Goal: Communication & Community: Answer question/provide support

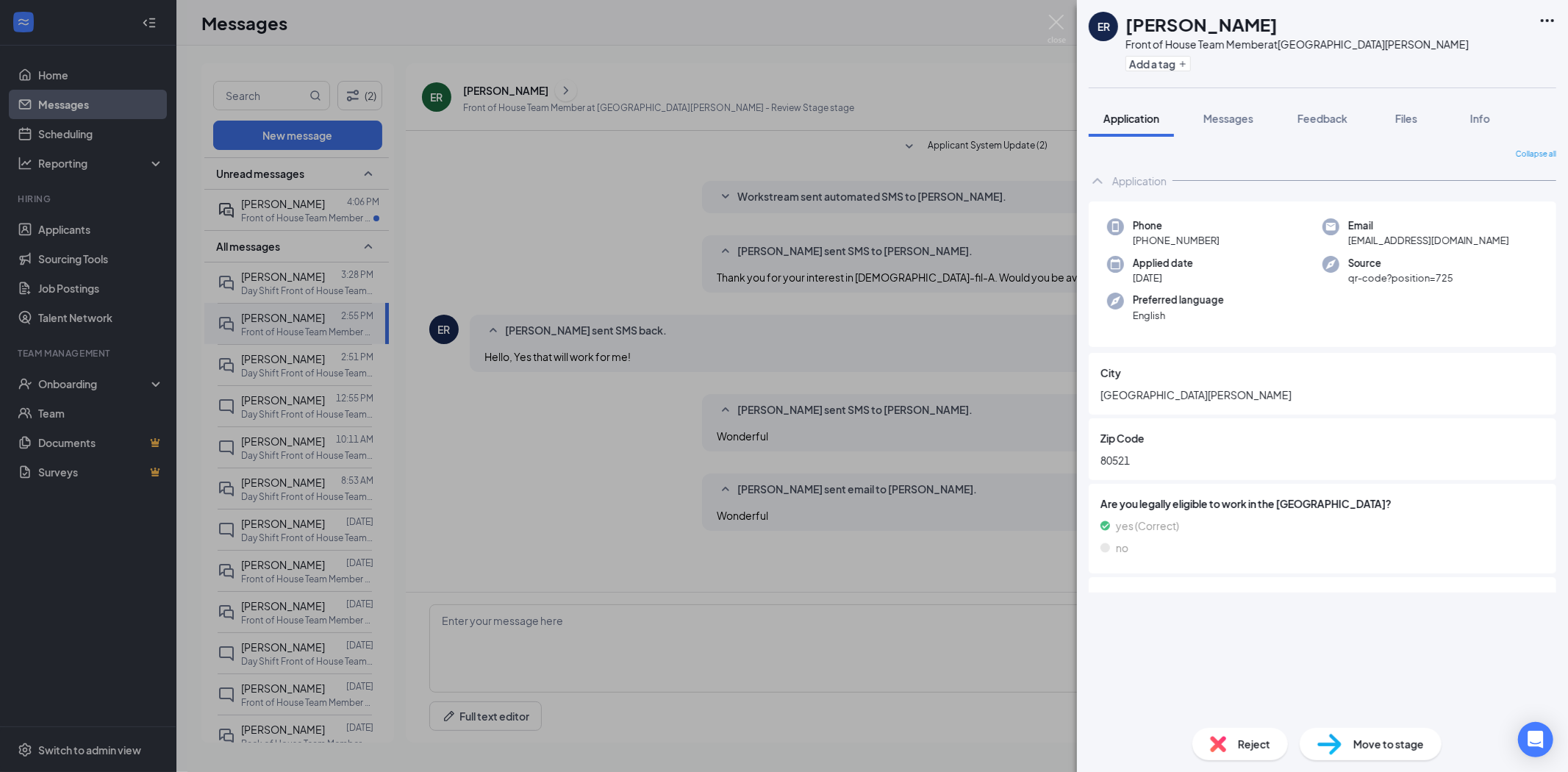
click at [287, 212] on div "ER [PERSON_NAME] Front of House Team Member at [GEOGRAPHIC_DATA][PERSON_NAME] A…" at bounding box center [784, 386] width 1568 height 772
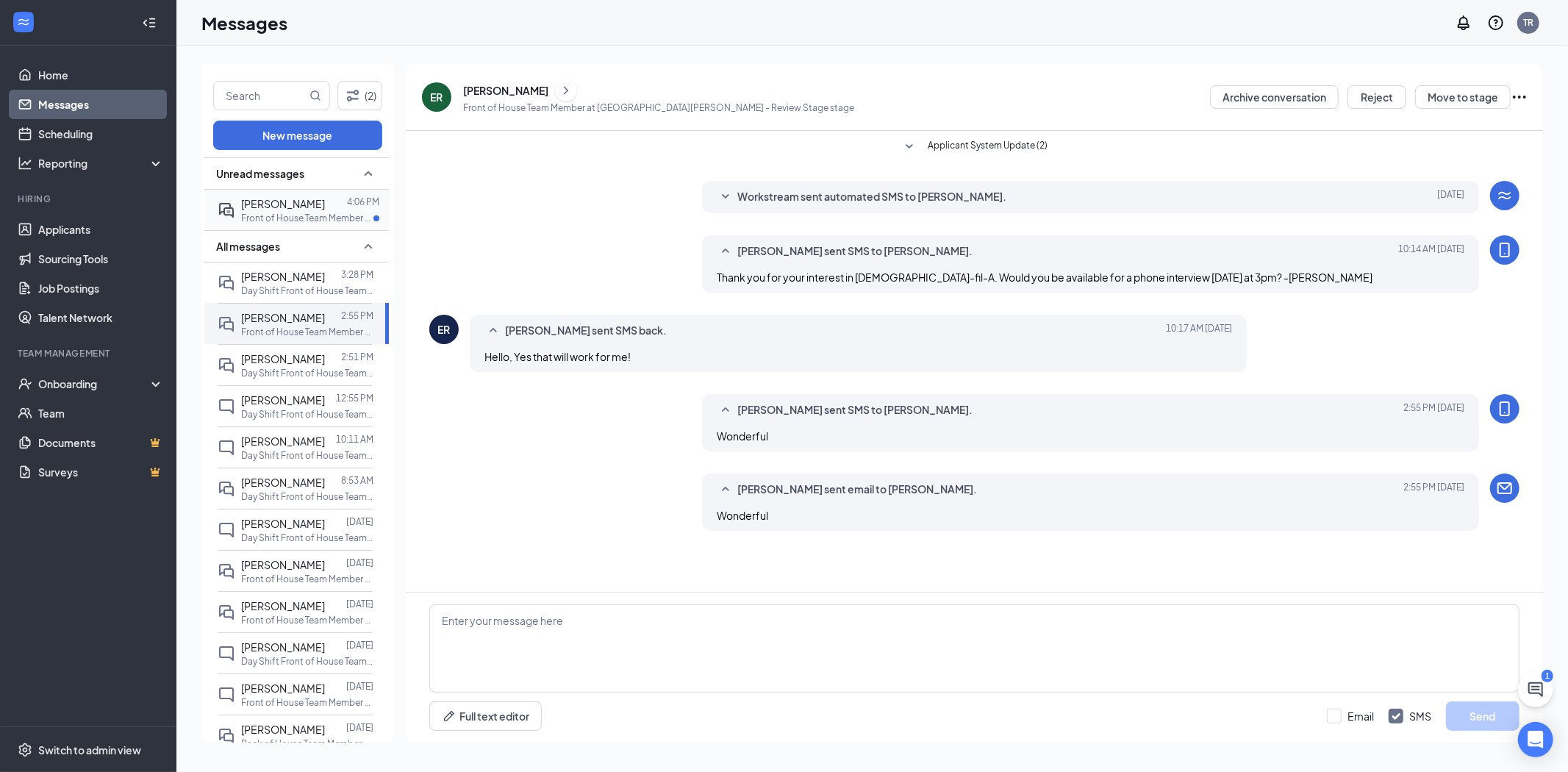
click at [287, 217] on p "Front of House Team Member at [GEOGRAPHIC_DATA][PERSON_NAME]" at bounding box center [306, 218] width 132 height 13
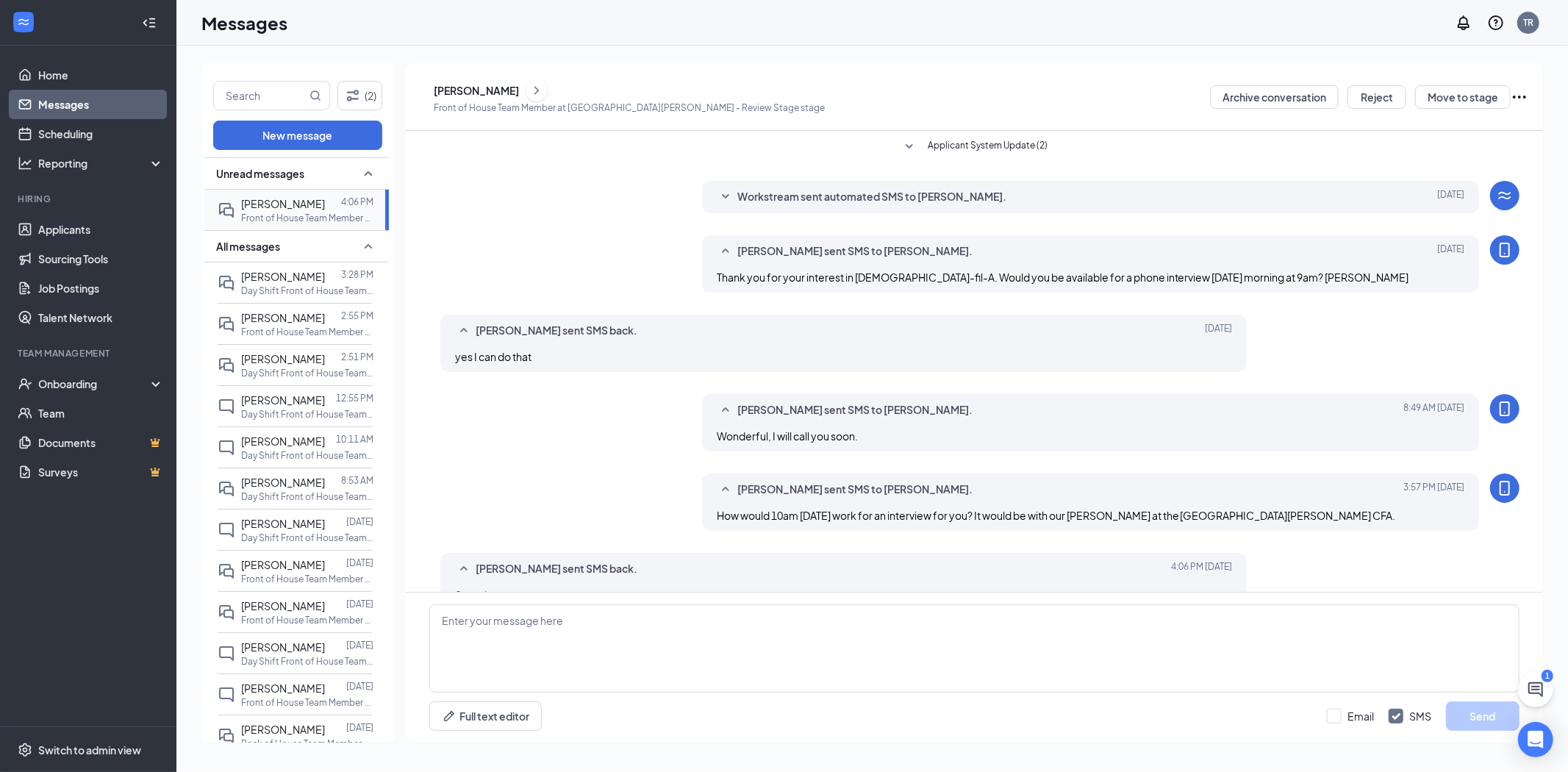
scroll to position [33, 0]
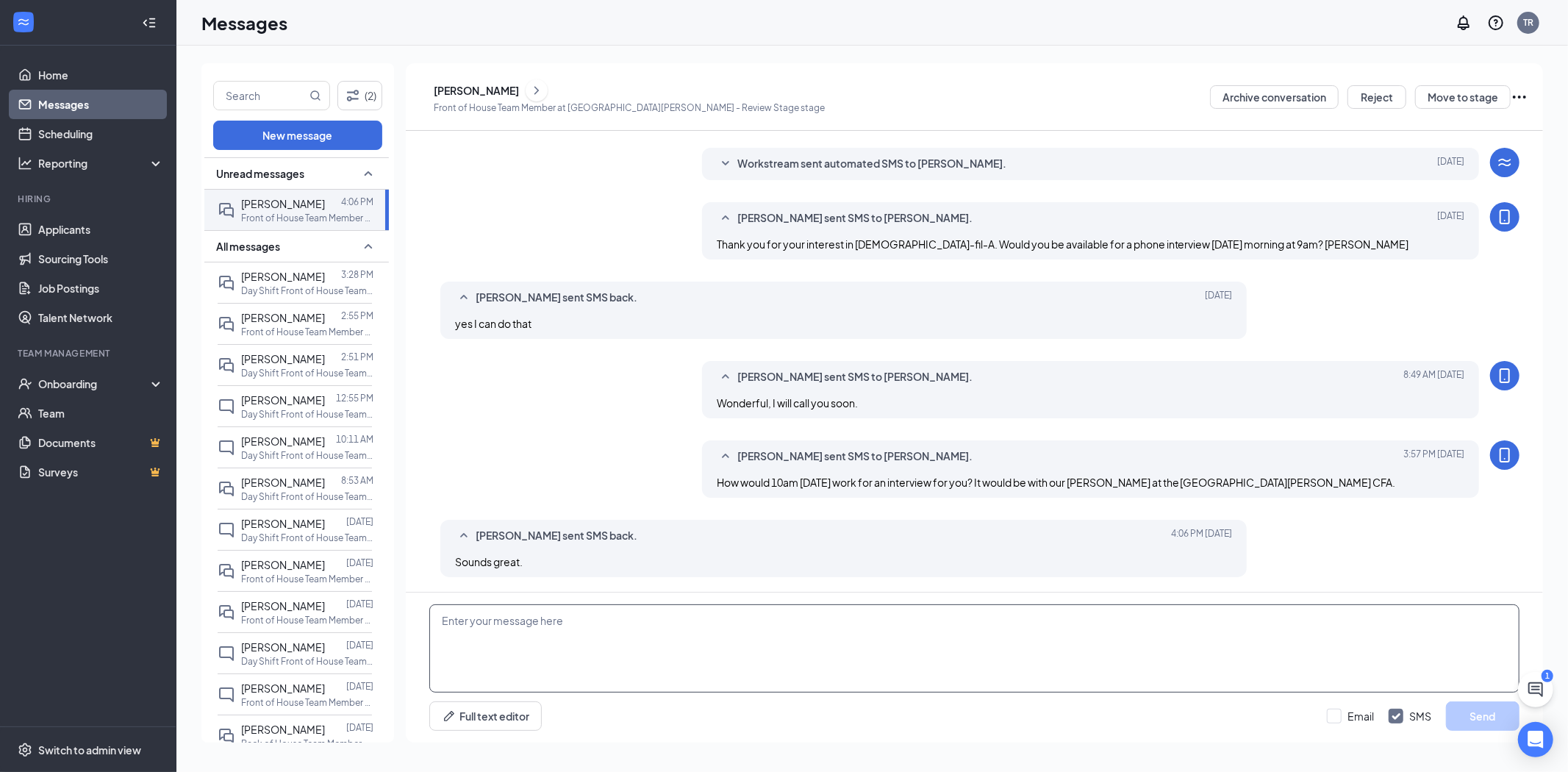
click at [519, 634] on textarea at bounding box center [974, 649] width 1090 height 89
type textarea "Wonderful"
click at [1488, 717] on button "Send" at bounding box center [1482, 716] width 73 height 30
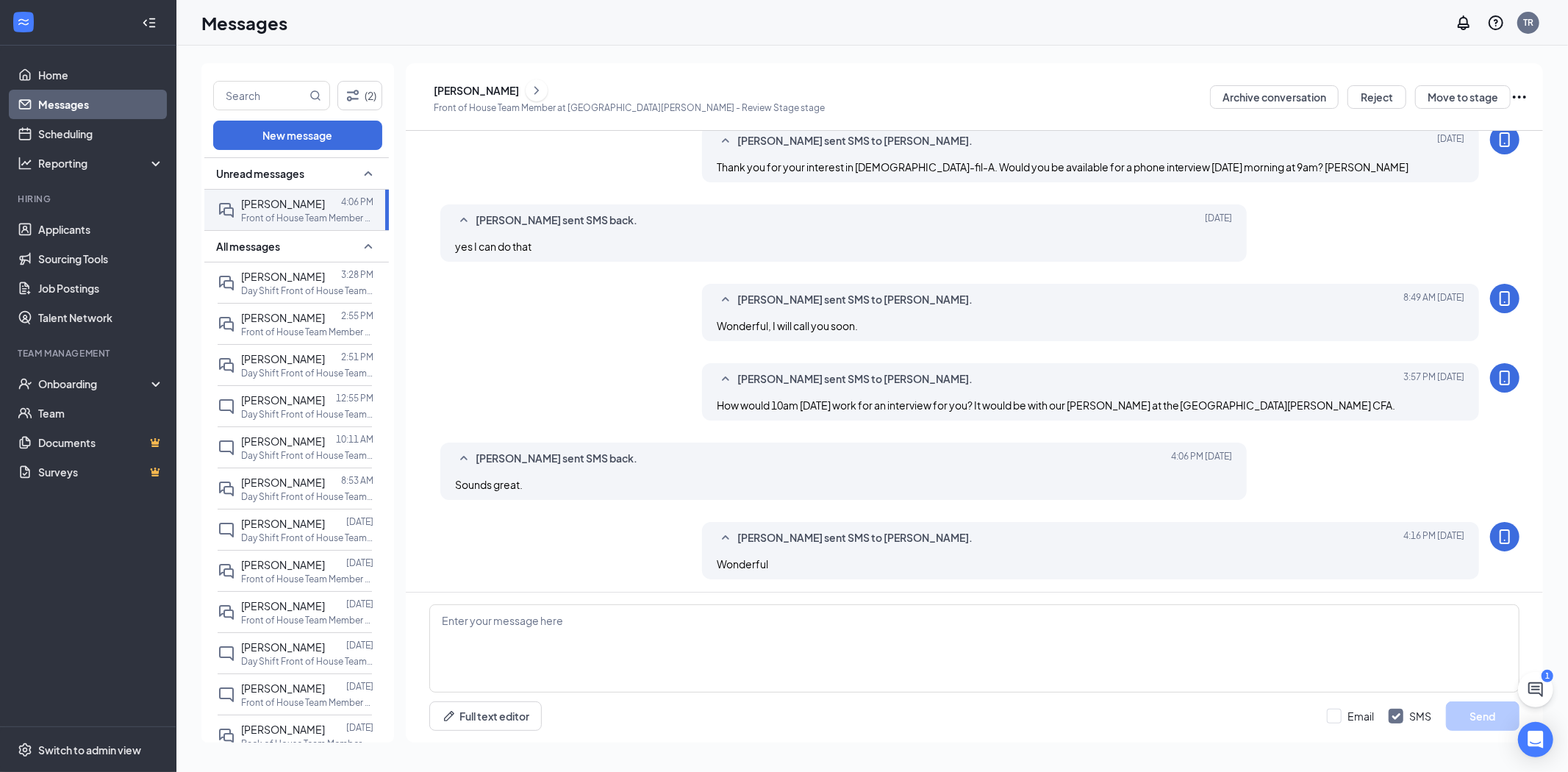
scroll to position [112, 0]
click at [484, 86] on div "[PERSON_NAME]" at bounding box center [476, 90] width 85 height 14
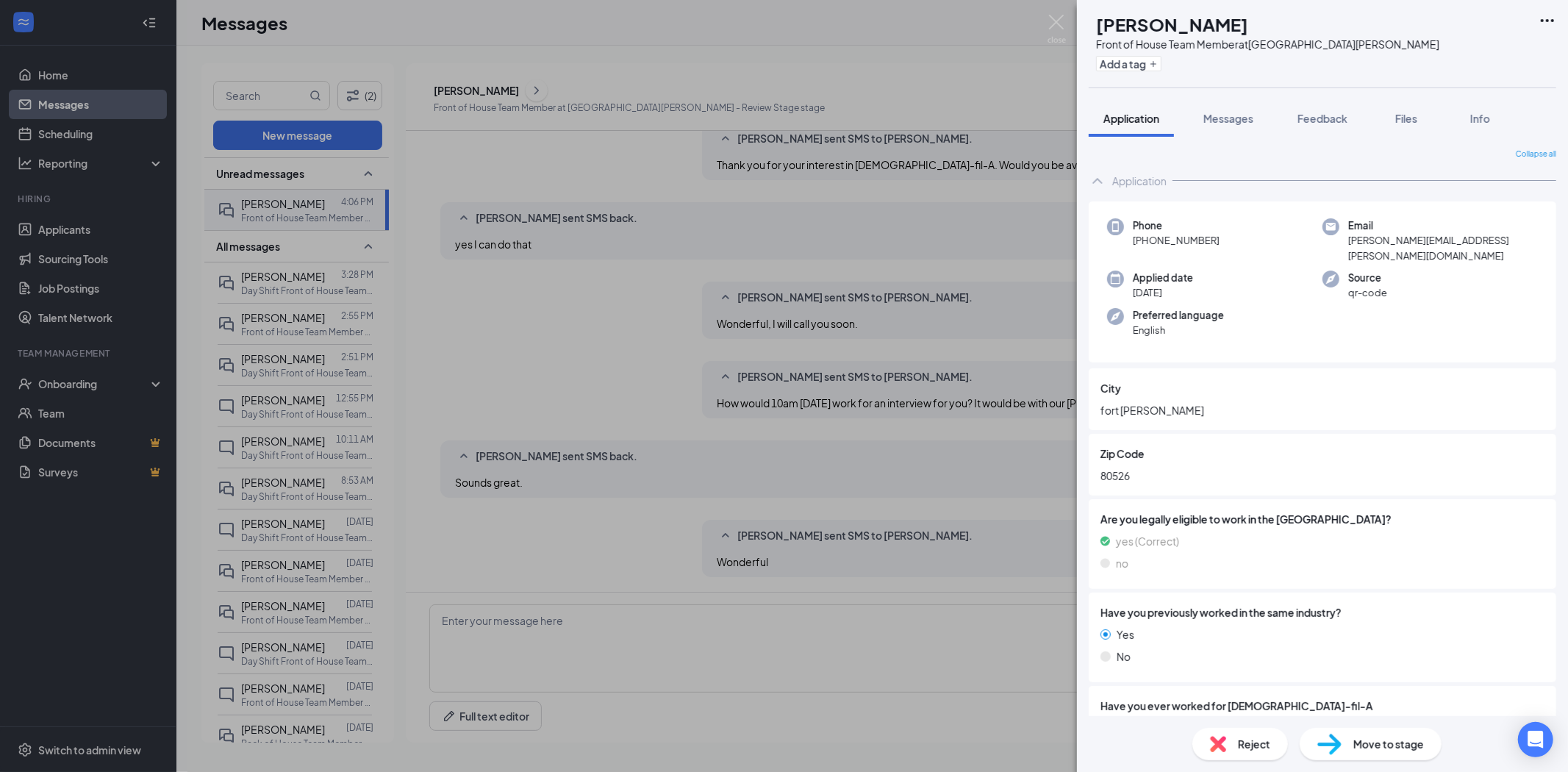
drag, startPoint x: 1228, startPoint y: 243, endPoint x: 1123, endPoint y: 246, distance: 105.0
click at [1123, 246] on div "Phone [PHONE_NUMBER]" at bounding box center [1214, 240] width 215 height 45
drag, startPoint x: 1162, startPoint y: 251, endPoint x: 1161, endPoint y: 243, distance: 8.1
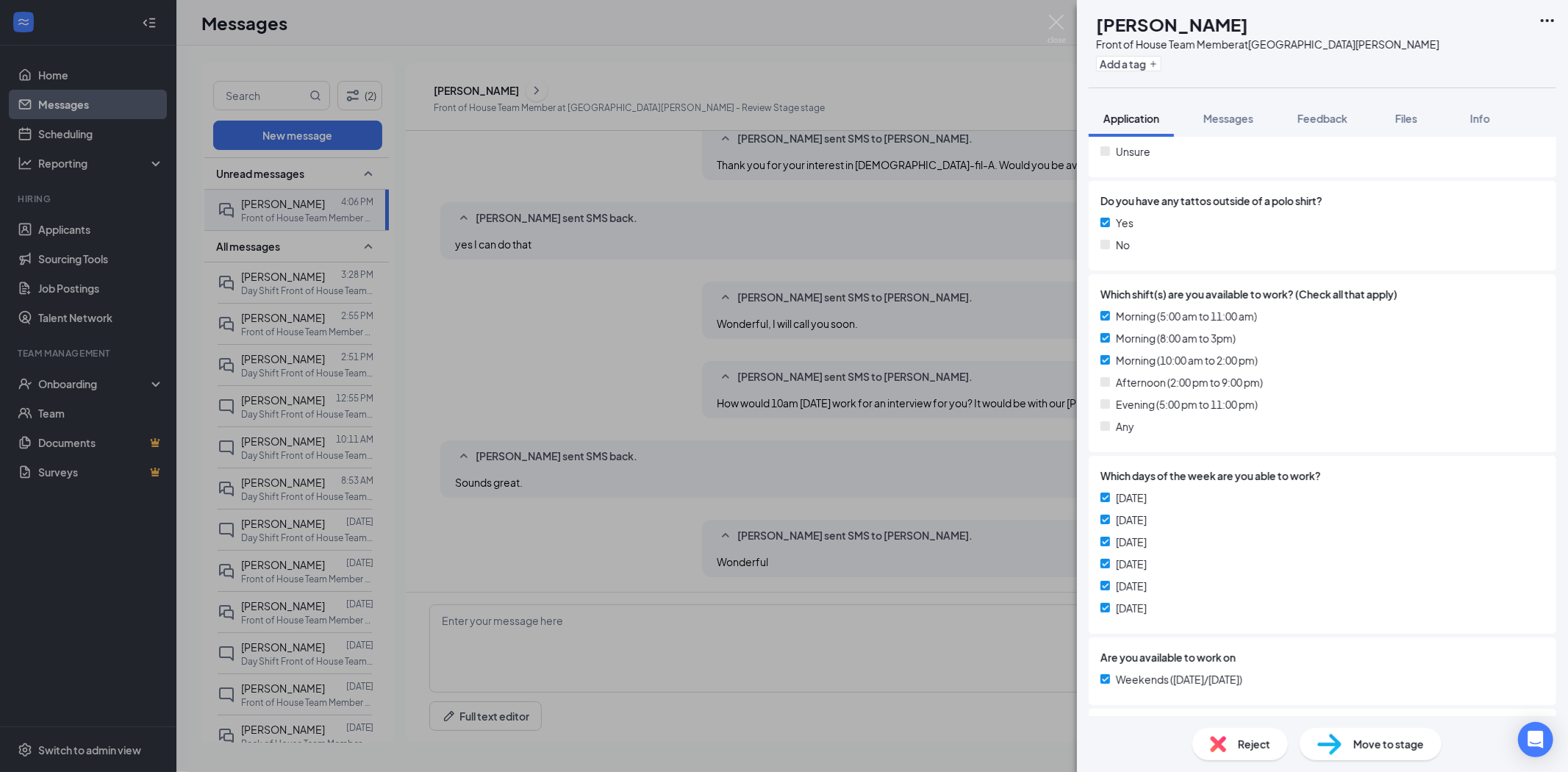
scroll to position [952, 0]
